Goal: Task Accomplishment & Management: Use online tool/utility

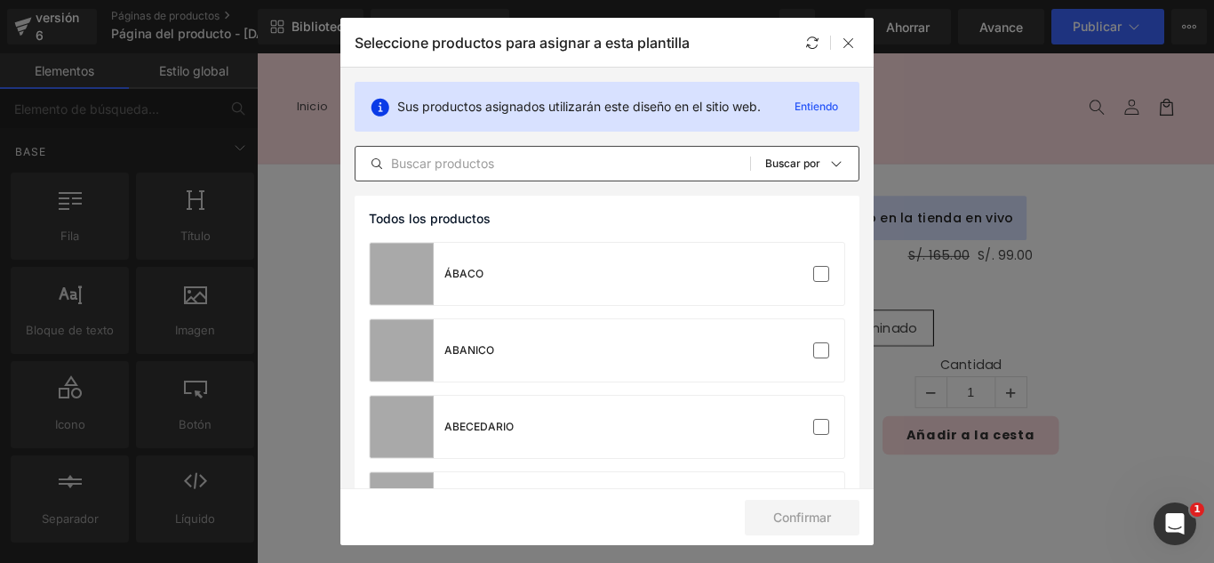
click at [667, 169] on input "text" at bounding box center [553, 163] width 395 height 21
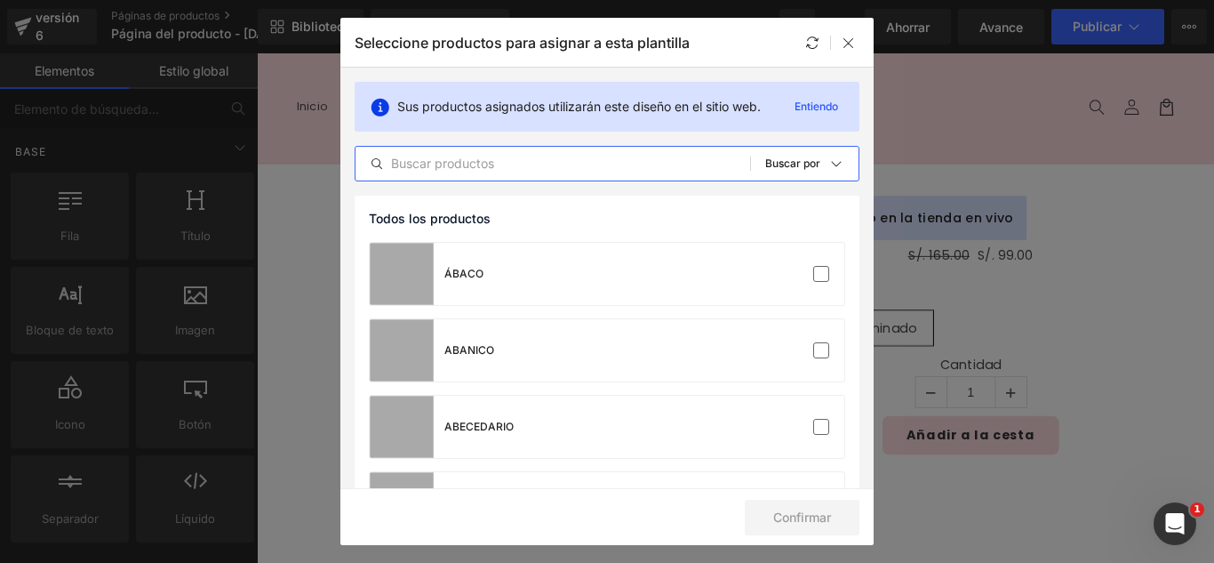
click at [667, 169] on input "text" at bounding box center [553, 163] width 395 height 21
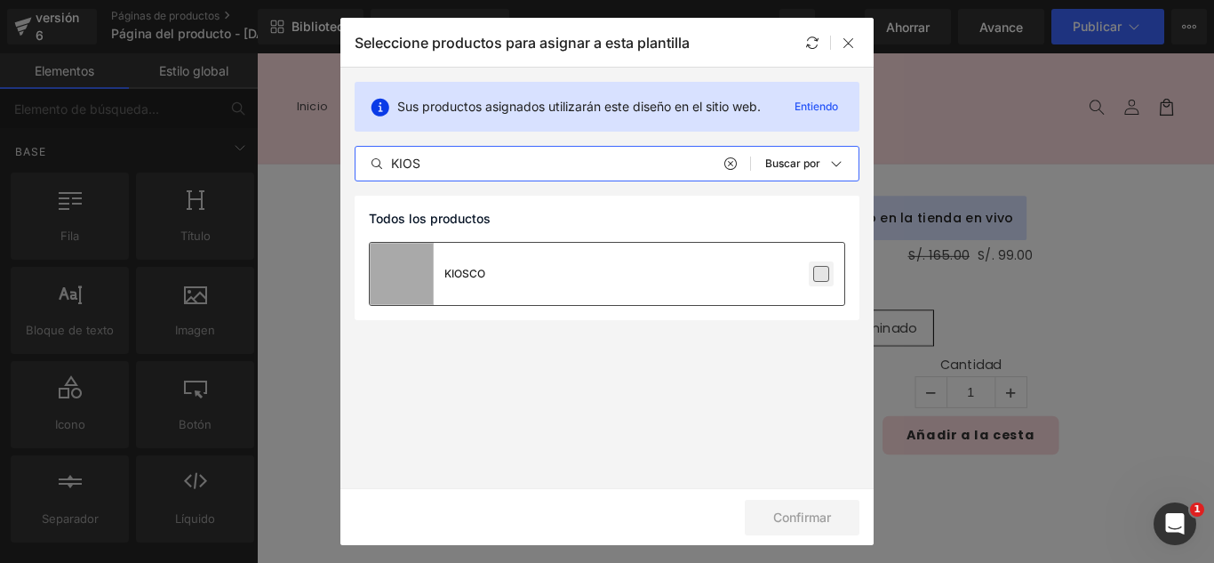
type input "KIOS"
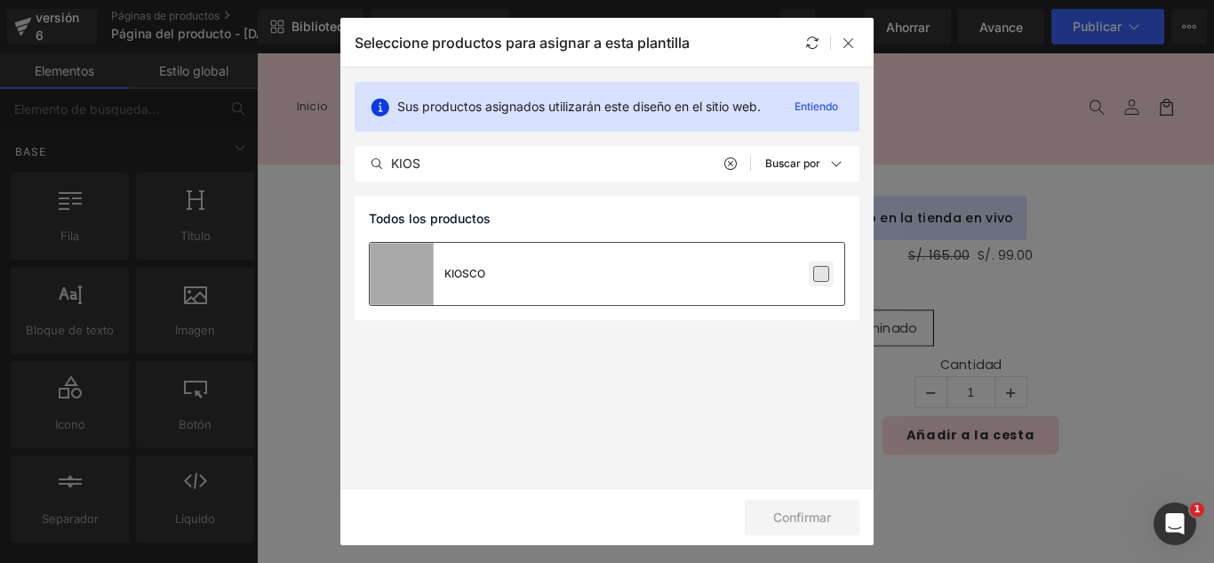
click at [824, 273] on label at bounding box center [821, 274] width 16 height 16
click at [821, 274] on input "checkbox" at bounding box center [821, 274] width 0 height 0
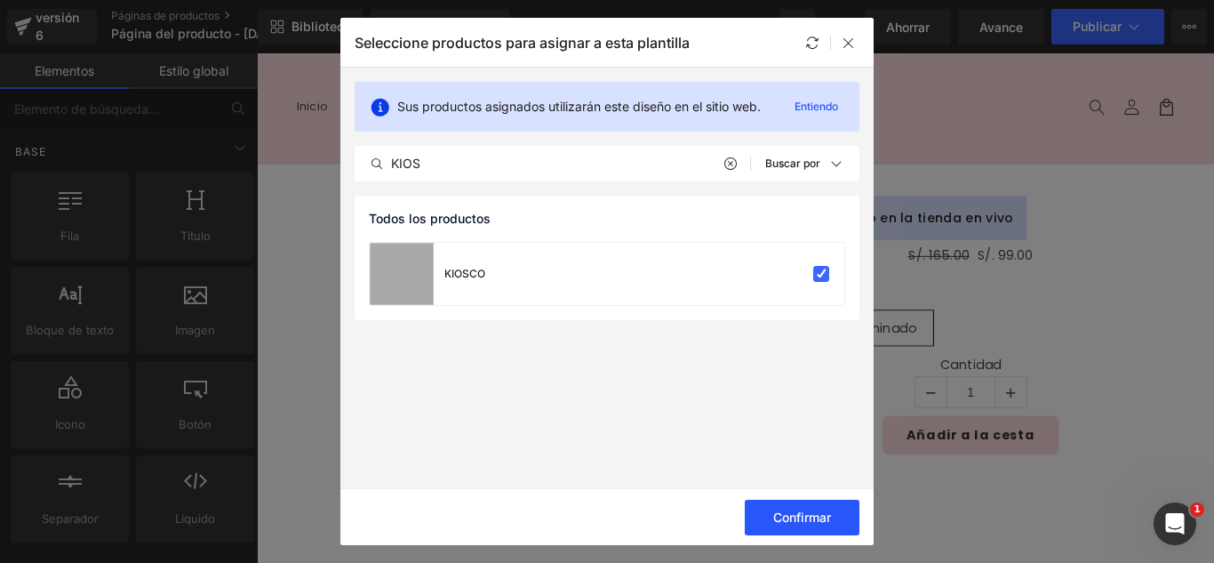
click at [783, 521] on font "Confirmar" at bounding box center [802, 516] width 58 height 15
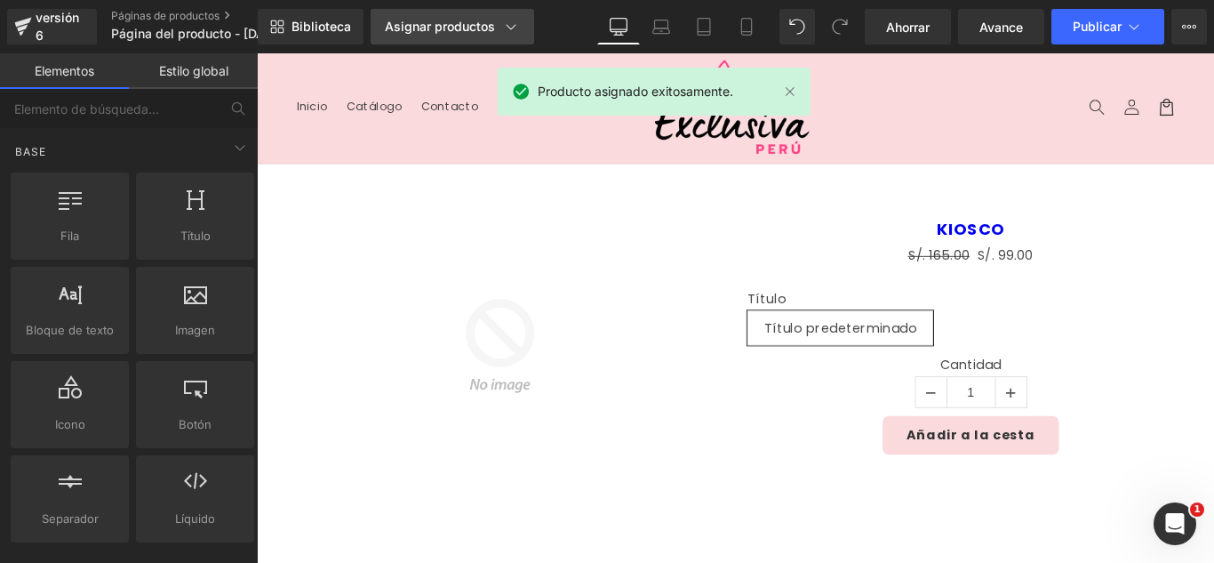
click at [454, 33] on font "Asignar productos" at bounding box center [440, 26] width 110 height 15
click at [458, 25] on font "Asignar productos" at bounding box center [440, 26] width 110 height 15
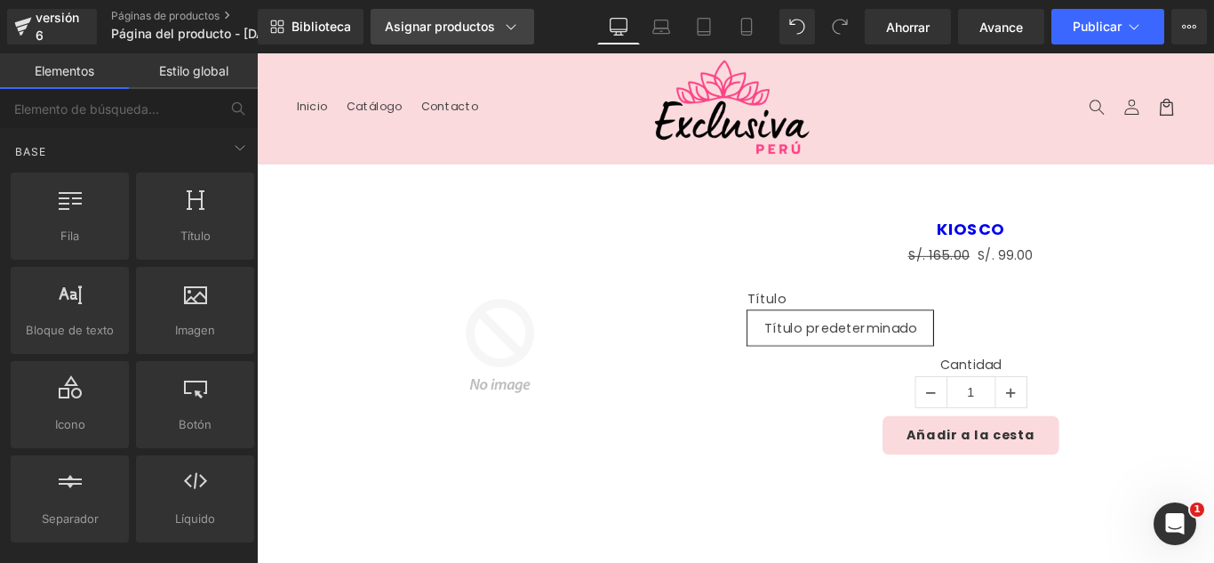
click at [458, 25] on font "Asignar productos" at bounding box center [440, 26] width 110 height 15
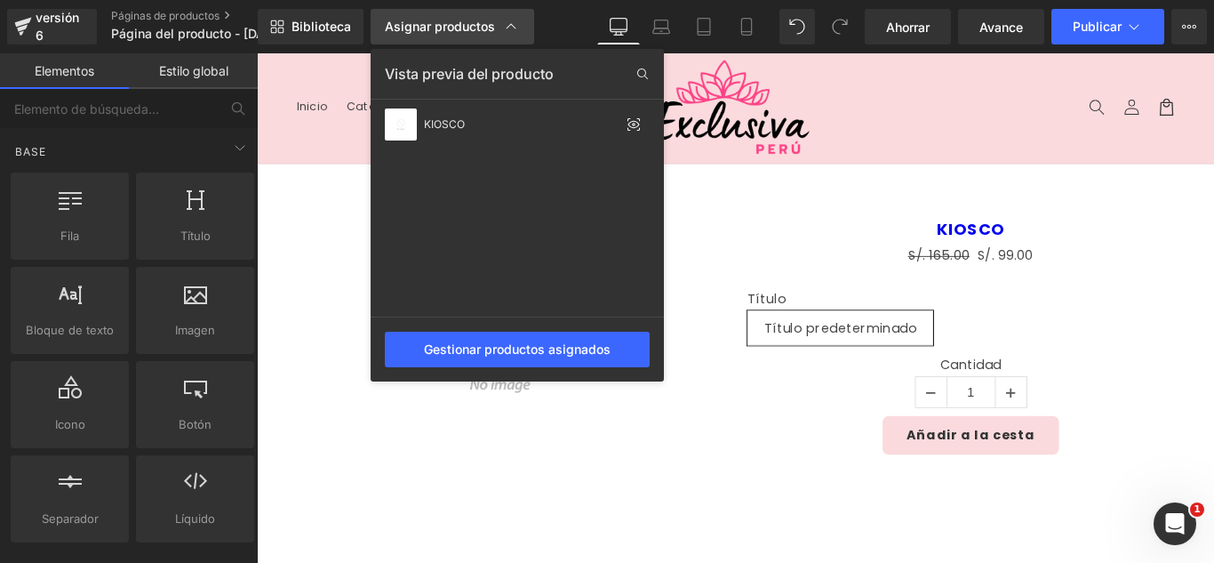
click at [458, 25] on font "Asignar productos" at bounding box center [440, 26] width 110 height 15
click at [318, 26] on font "Biblioteca" at bounding box center [322, 26] width 60 height 15
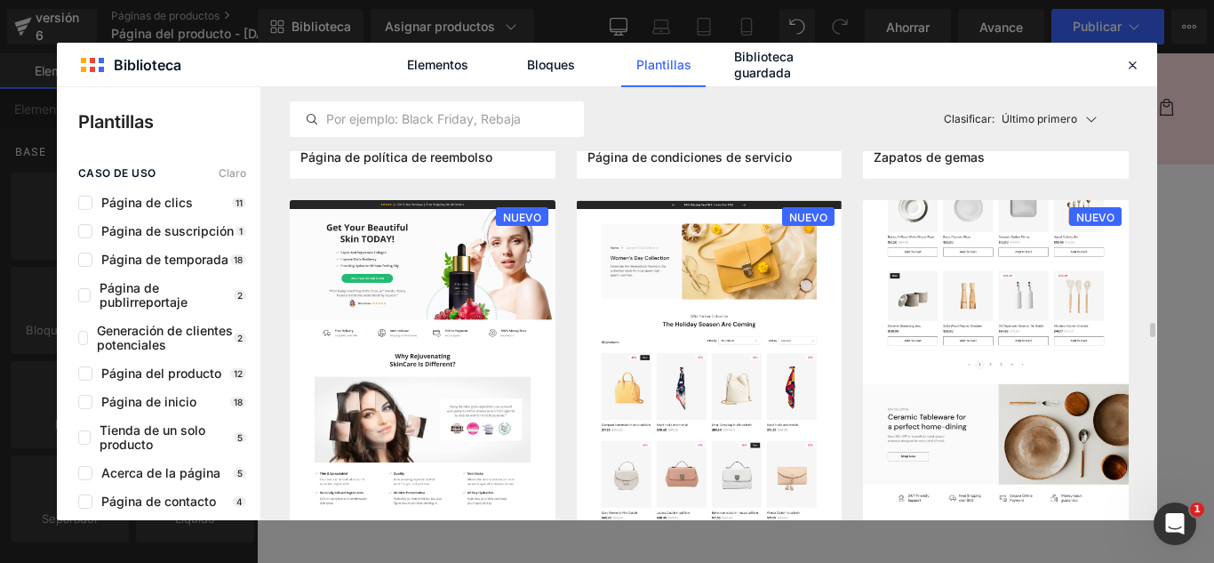
scroll to position [1689, 0]
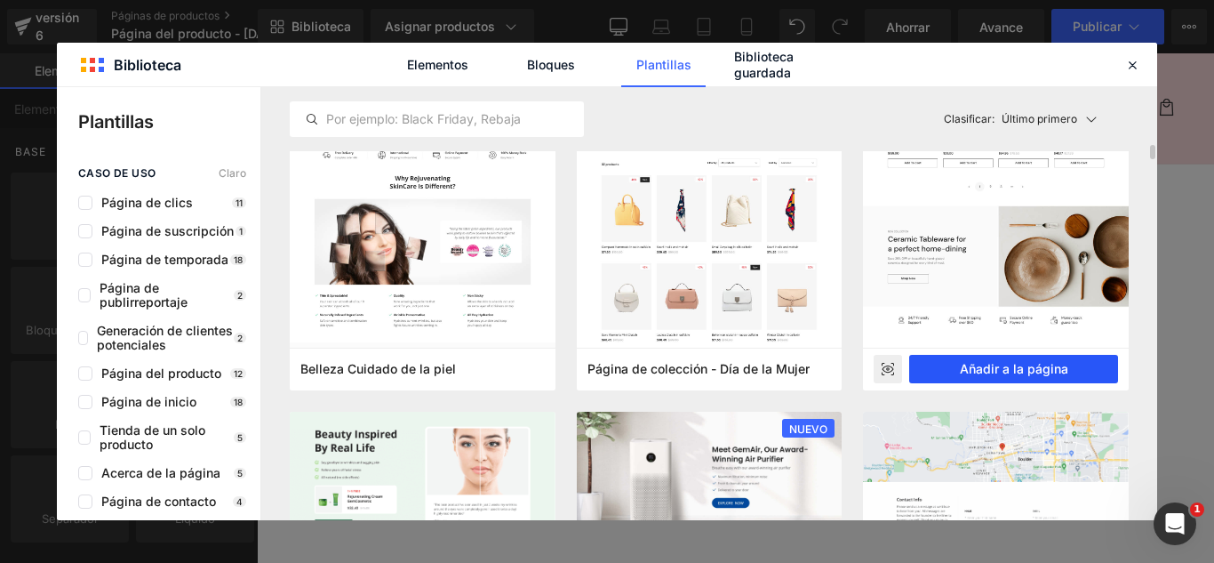
click at [1049, 373] on font "Añadir a la página" at bounding box center [1014, 368] width 108 height 15
click at [1147, 412] on label "Cantidad" at bounding box center [1059, 405] width 502 height 21
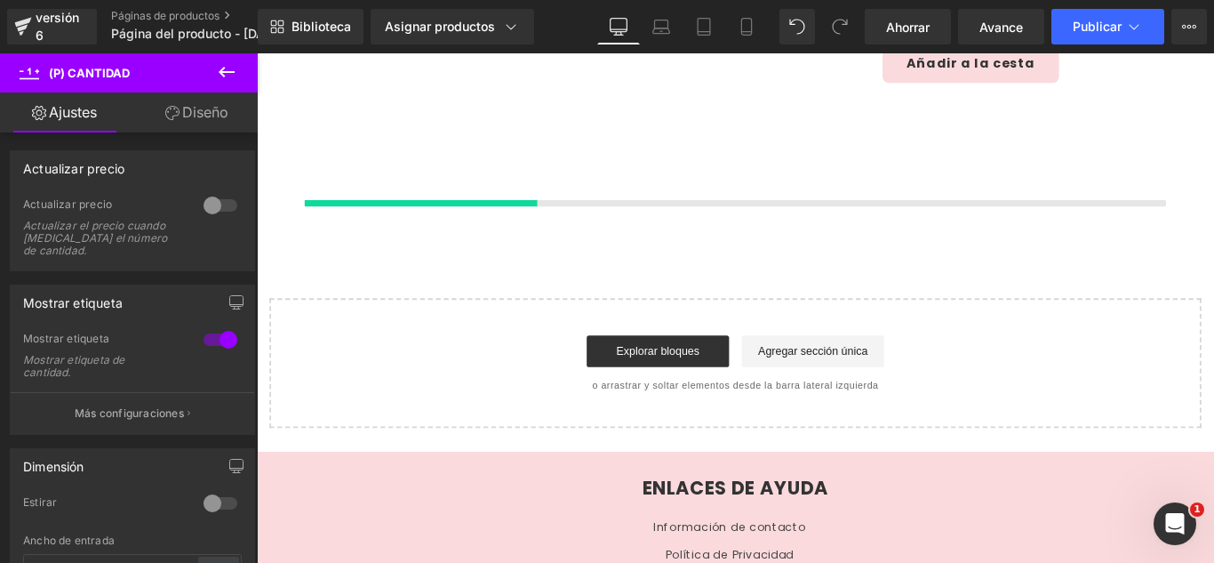
scroll to position [422, 0]
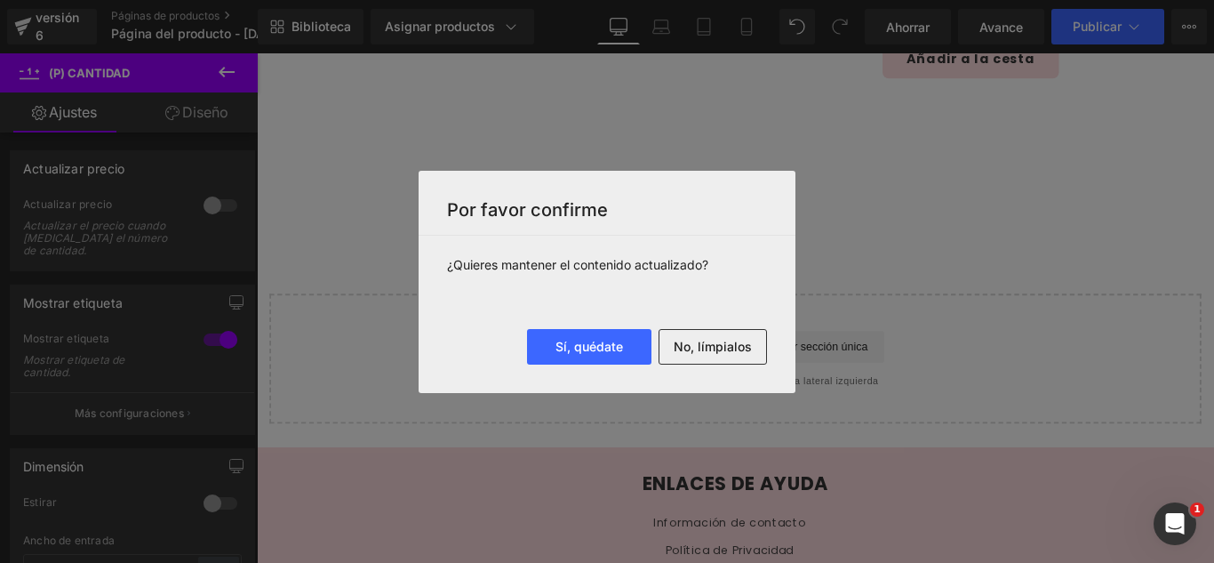
click at [730, 348] on font "No, límpialos" at bounding box center [713, 346] width 78 height 15
click at [0, 0] on div "Cargando producto" at bounding box center [0, 0] width 0 height 0
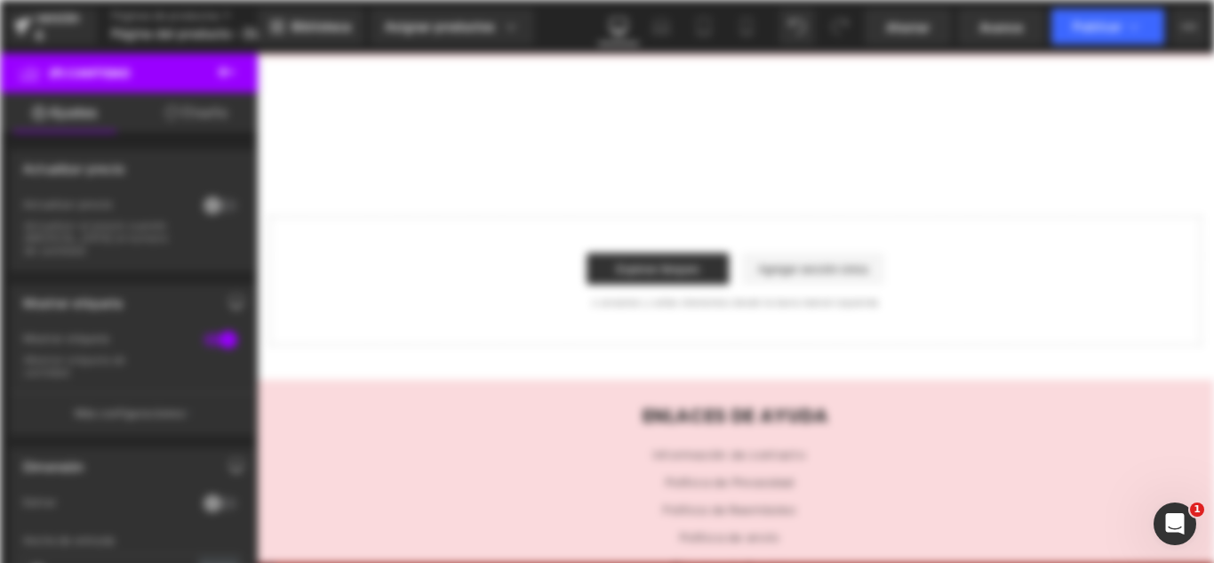
scroll to position [0, 0]
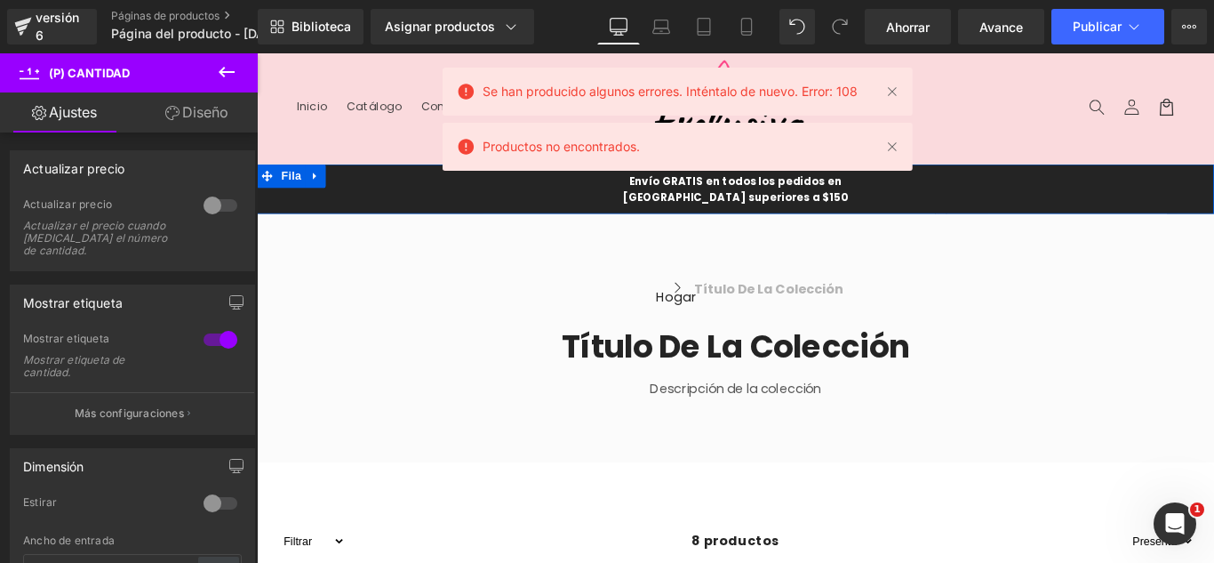
click at [317, 192] on icon at bounding box center [322, 191] width 12 height 13
click at [257, 53] on icon at bounding box center [257, 53] width 0 height 0
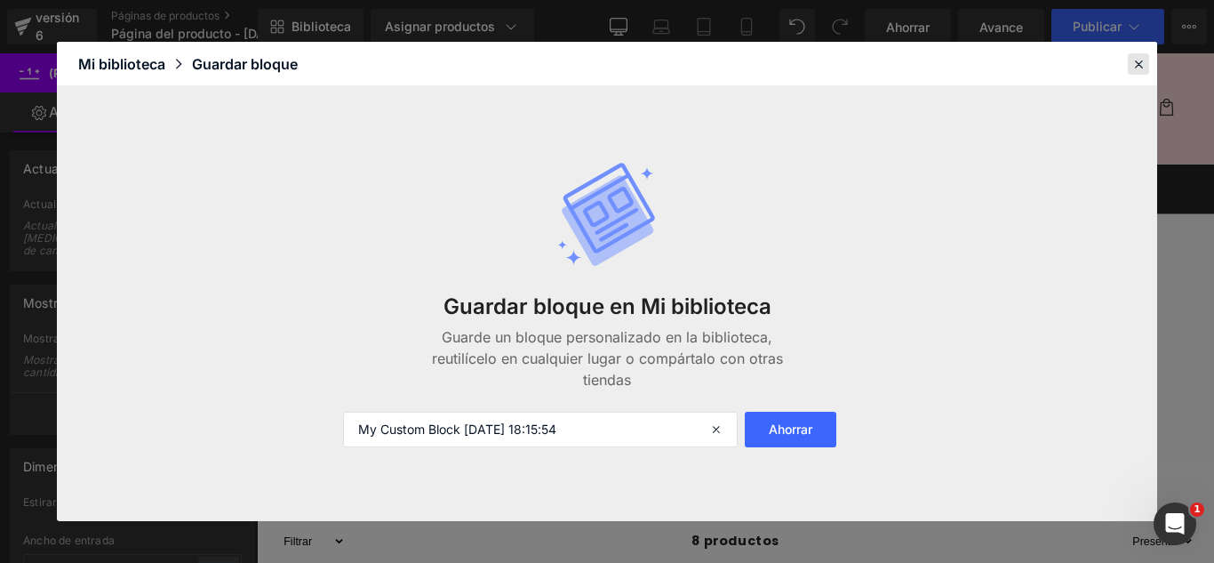
click at [1129, 64] on div at bounding box center [1138, 63] width 21 height 21
drag, startPoint x: 1386, startPoint y: 117, endPoint x: 1236, endPoint y: 65, distance: 158.3
click at [1213, 65] on header "Menú Inicio Catálogo Contacto Iniciar sesión Inicio Catálogo Contacto [GEOGRAPH…" at bounding box center [794, 115] width 1075 height 124
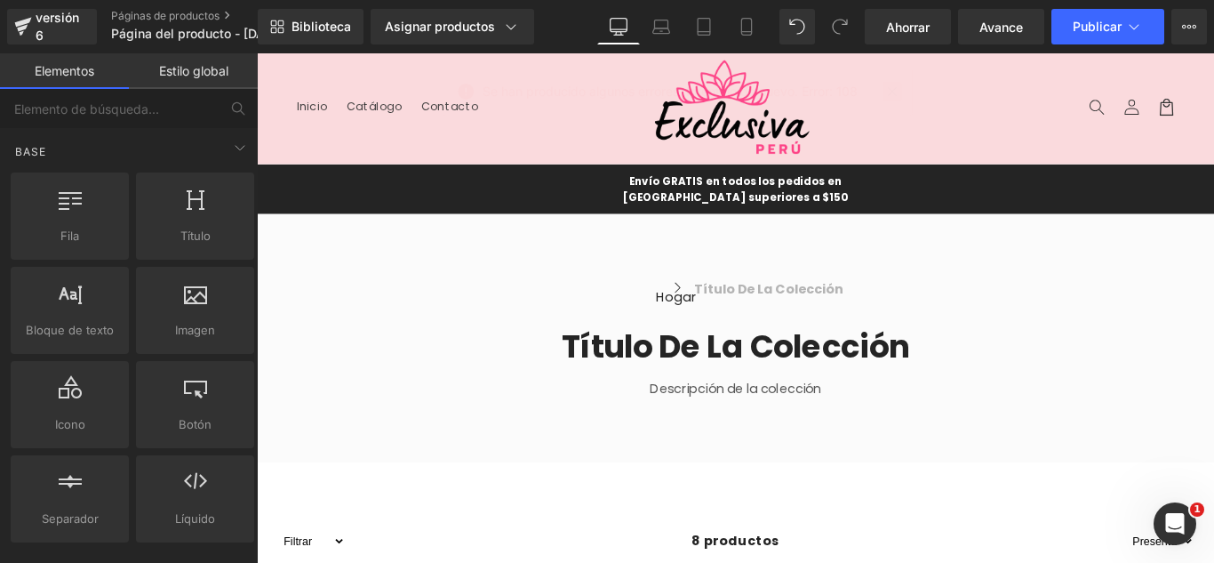
drag, startPoint x: 713, startPoint y: 55, endPoint x: 891, endPoint y: 98, distance: 183.7
click at [891, 98] on link at bounding box center [893, 92] width 20 height 20
drag, startPoint x: 1148, startPoint y: 151, endPoint x: 970, endPoint y: 108, distance: 183.7
click at [970, 103] on header "Menú Inicio Catálogo Contacto Iniciar sesión Inicio Catálogo Contacto [GEOGRAPH…" at bounding box center [794, 115] width 1075 height 124
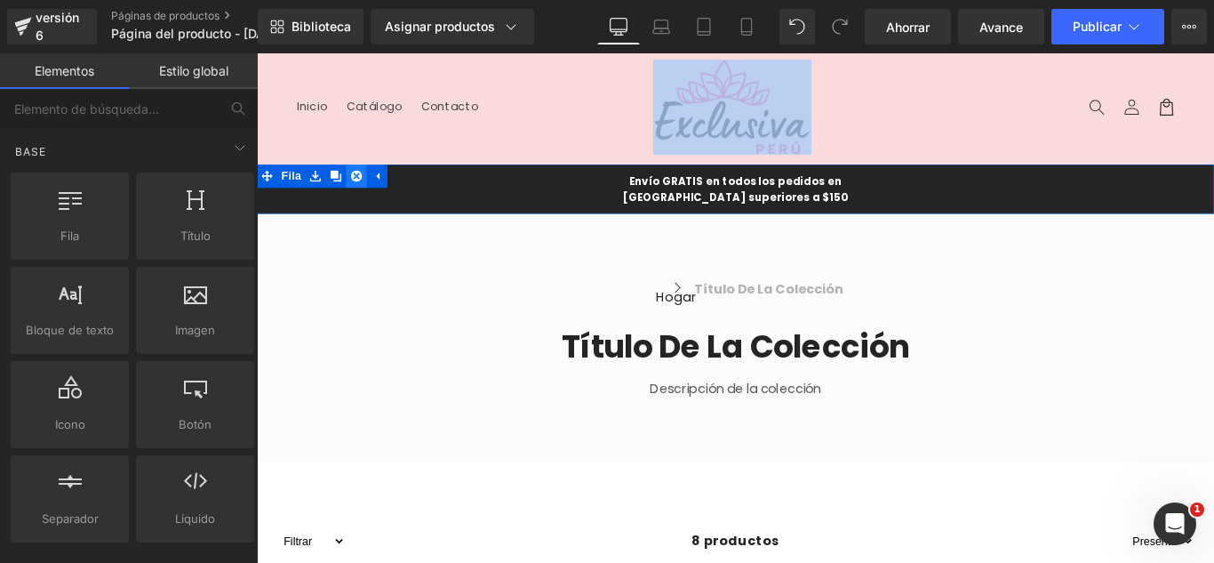
click at [363, 186] on icon at bounding box center [369, 191] width 12 height 12
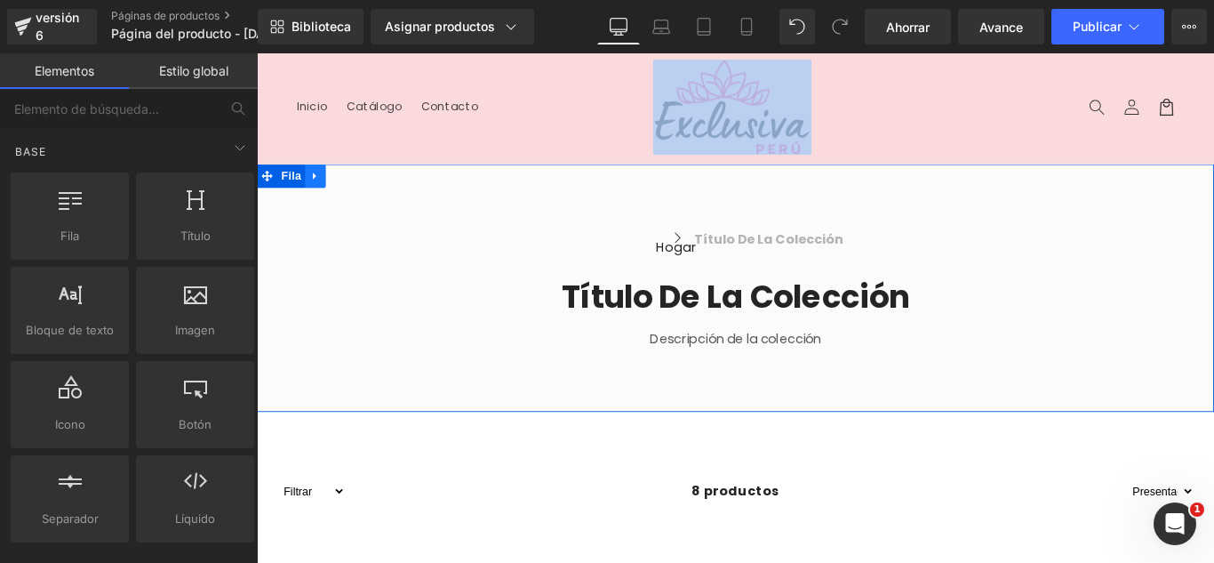
click at [316, 186] on icon at bounding box center [322, 191] width 12 height 13
click at [363, 187] on icon at bounding box center [369, 191] width 12 height 12
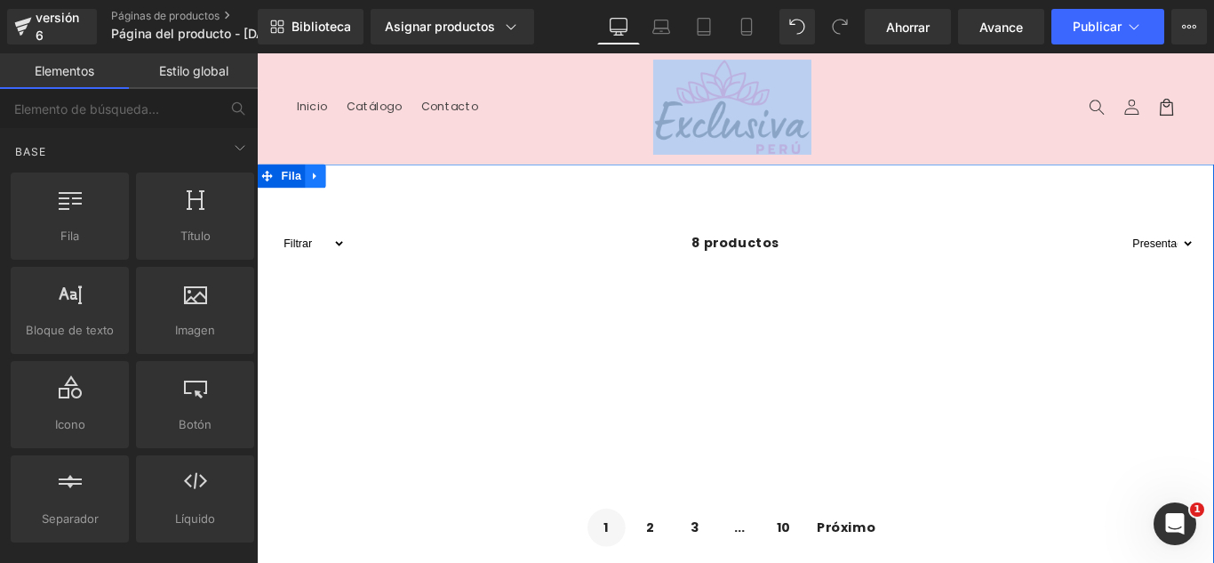
click at [316, 196] on icon at bounding box center [322, 191] width 12 height 13
click at [257, 53] on icon at bounding box center [257, 53] width 0 height 0
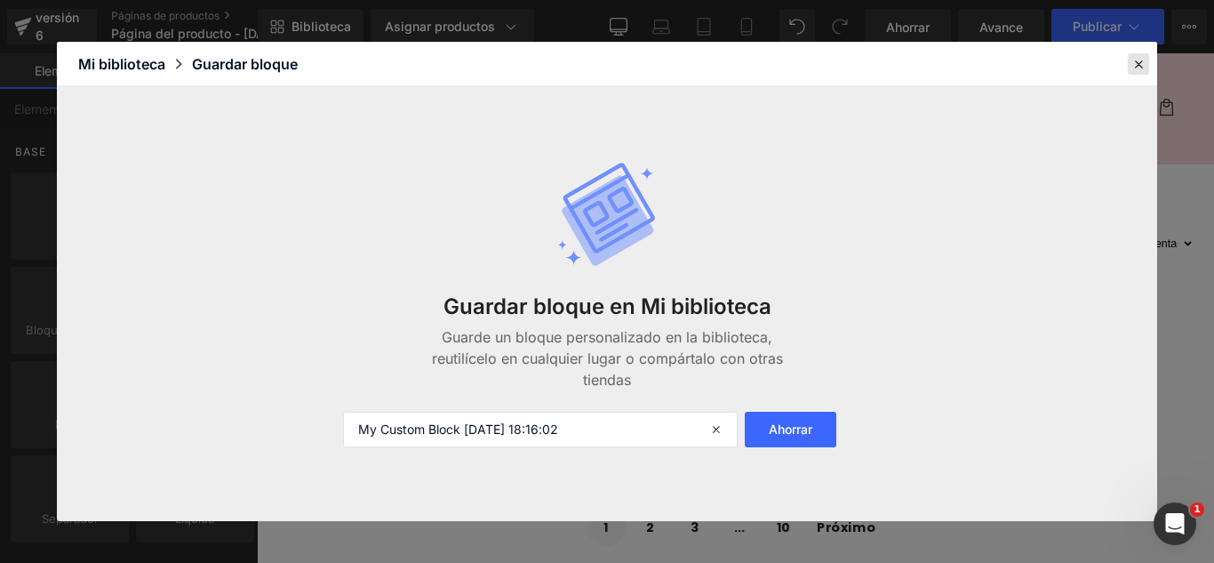
click at [1133, 64] on icon at bounding box center [1139, 64] width 16 height 16
click at [1213, 65] on header "Menú Inicio Catálogo Contacto Iniciar sesión Inicio Catálogo Contacto [GEOGRAPH…" at bounding box center [794, 115] width 1075 height 124
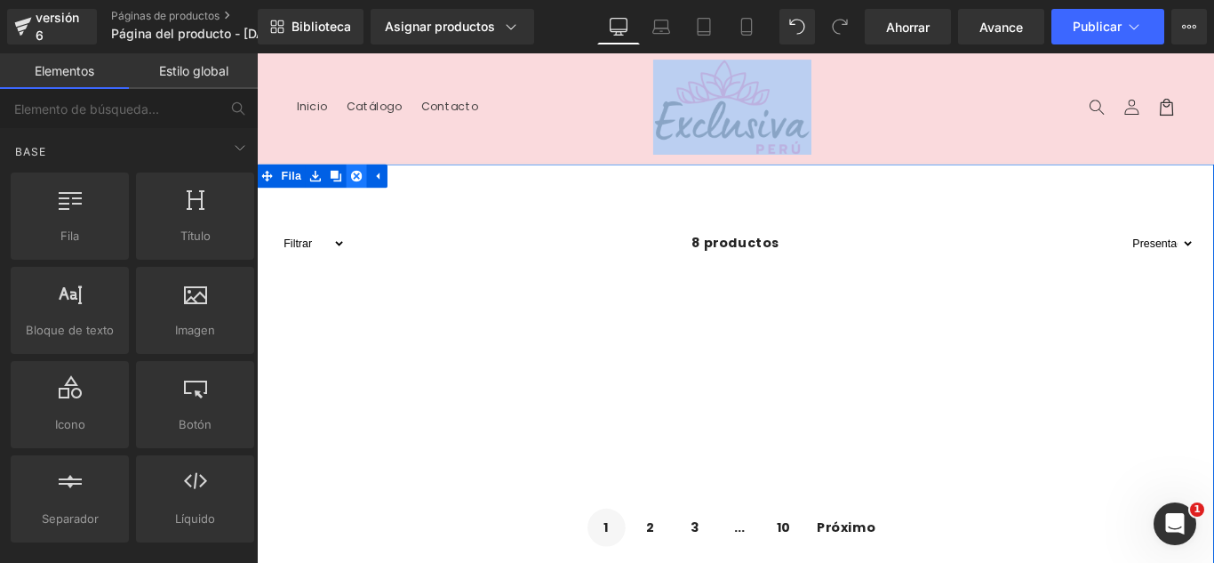
click at [363, 191] on icon at bounding box center [369, 191] width 12 height 12
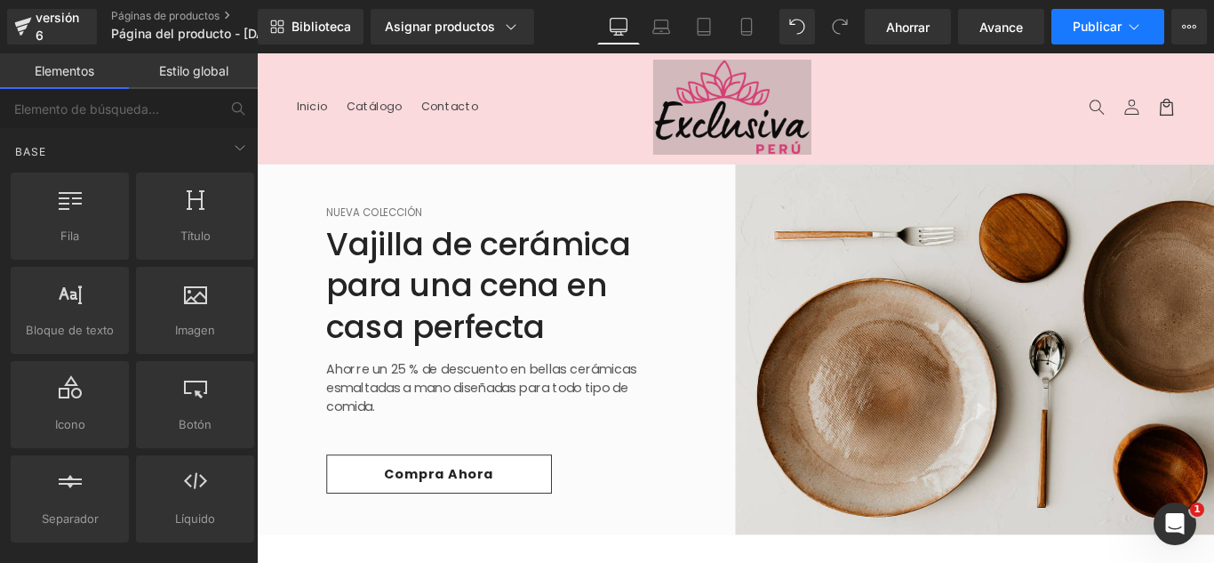
click at [1135, 31] on icon at bounding box center [1134, 27] width 18 height 18
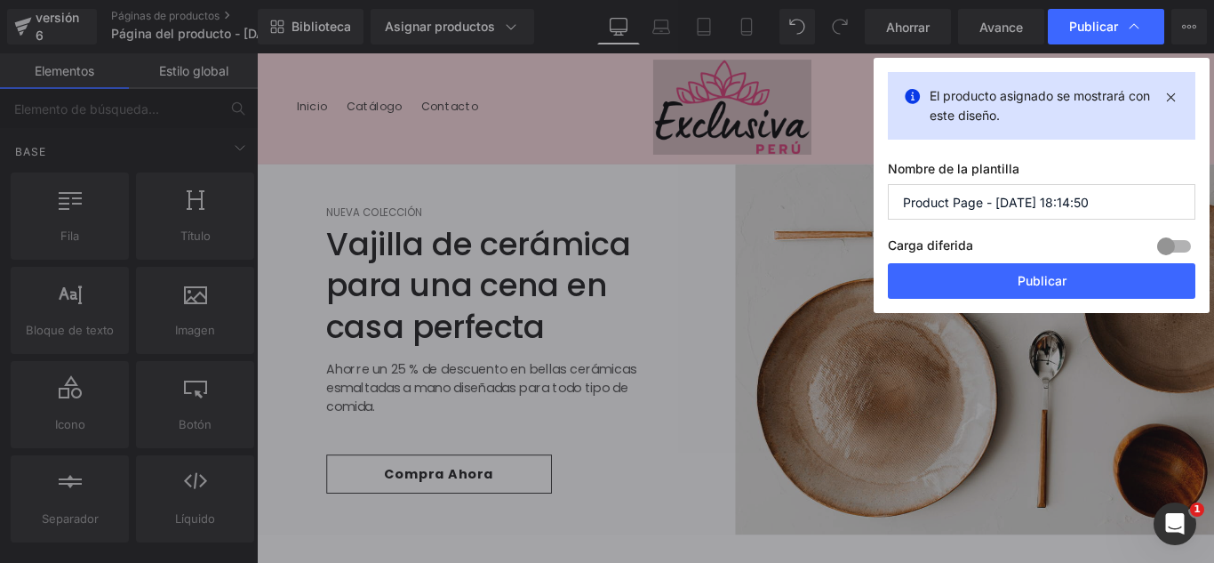
click at [1078, 204] on input "Product Page - [DATE] 18:14:50" at bounding box center [1042, 202] width 308 height 36
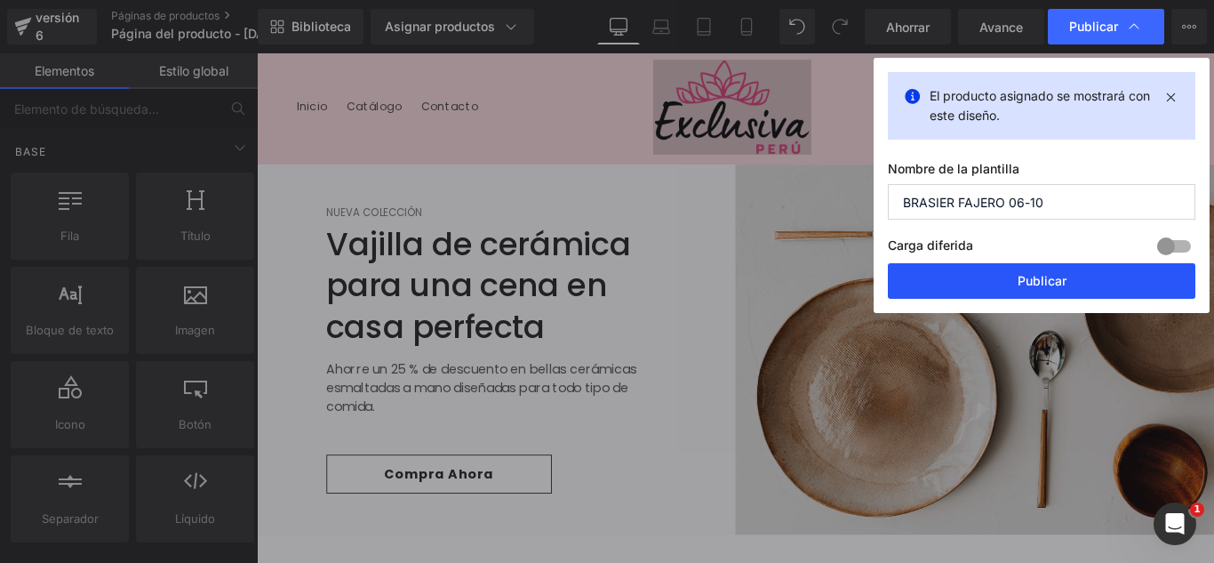
type input "BRASIER FAJERO 06-10"
click at [1073, 284] on button "Publicar" at bounding box center [1042, 281] width 308 height 36
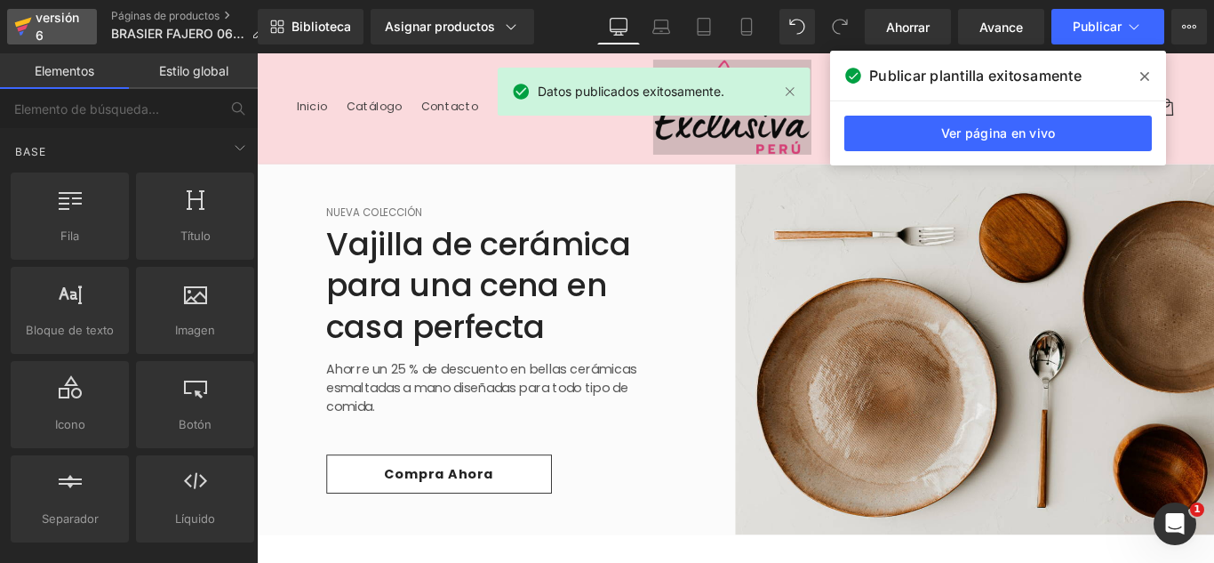
click at [72, 33] on div "versión 6" at bounding box center [59, 26] width 54 height 41
